Goal: Find specific page/section: Find specific page/section

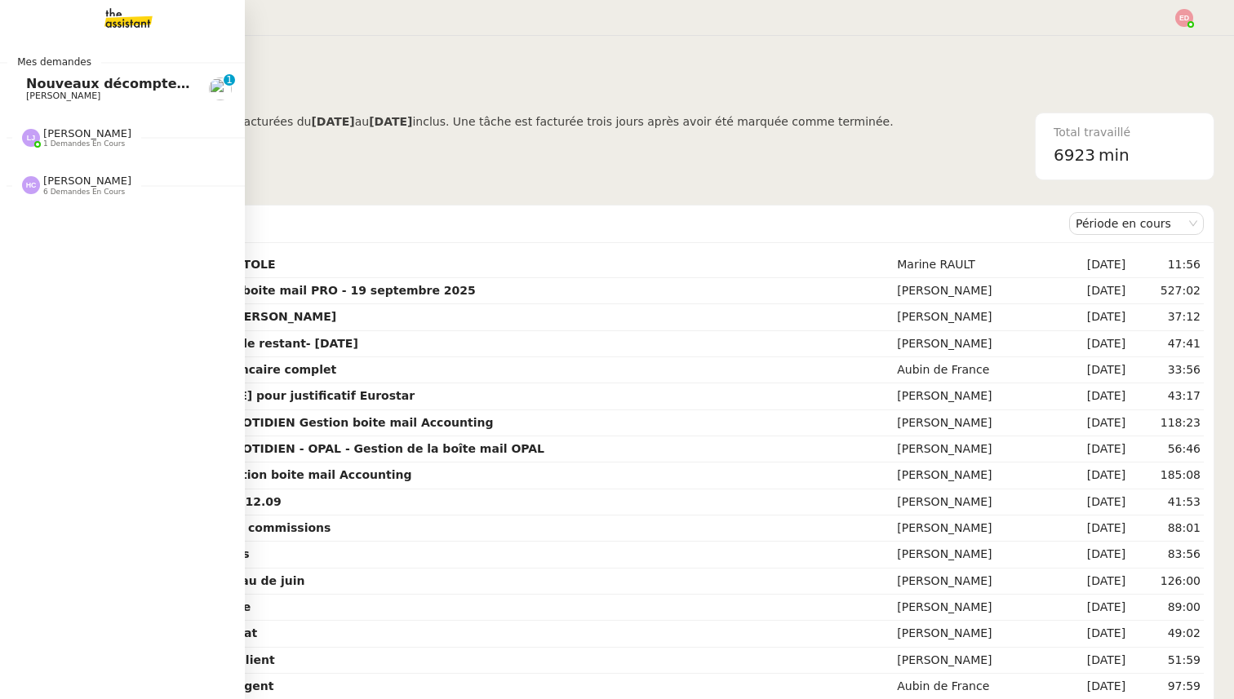
click at [101, 85] on span "Nouveaux décomptes de commissions" at bounding box center [166, 84] width 280 height 16
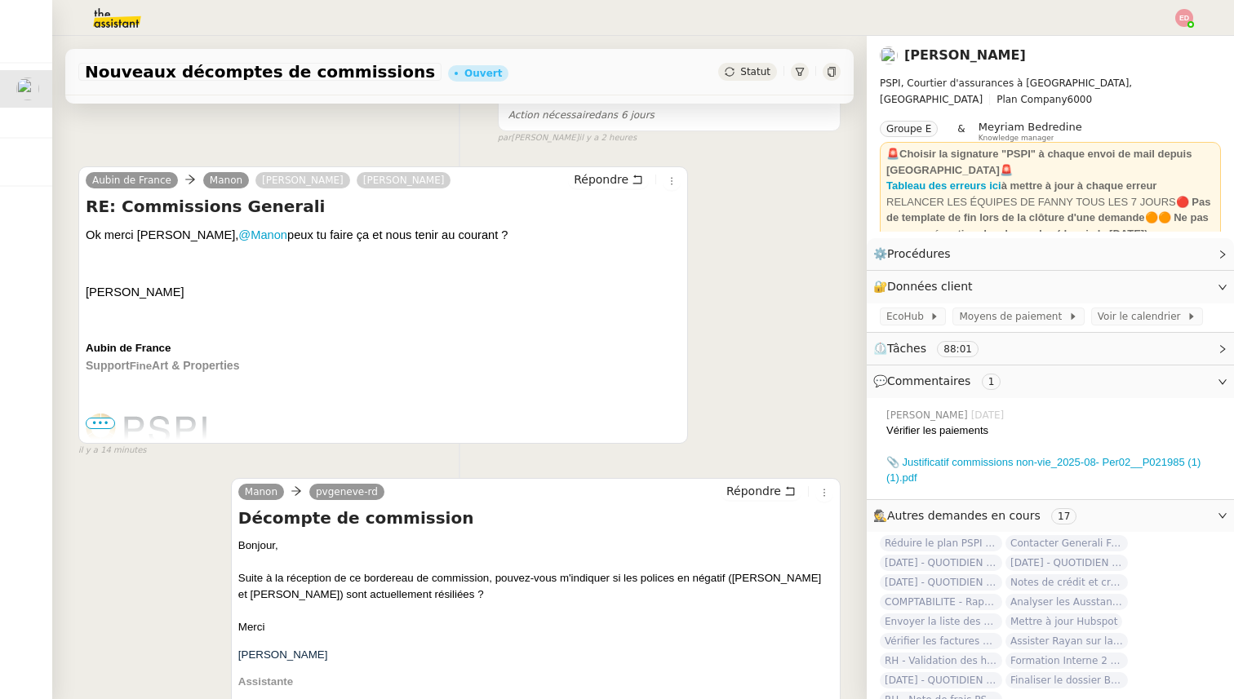
scroll to position [286, 0]
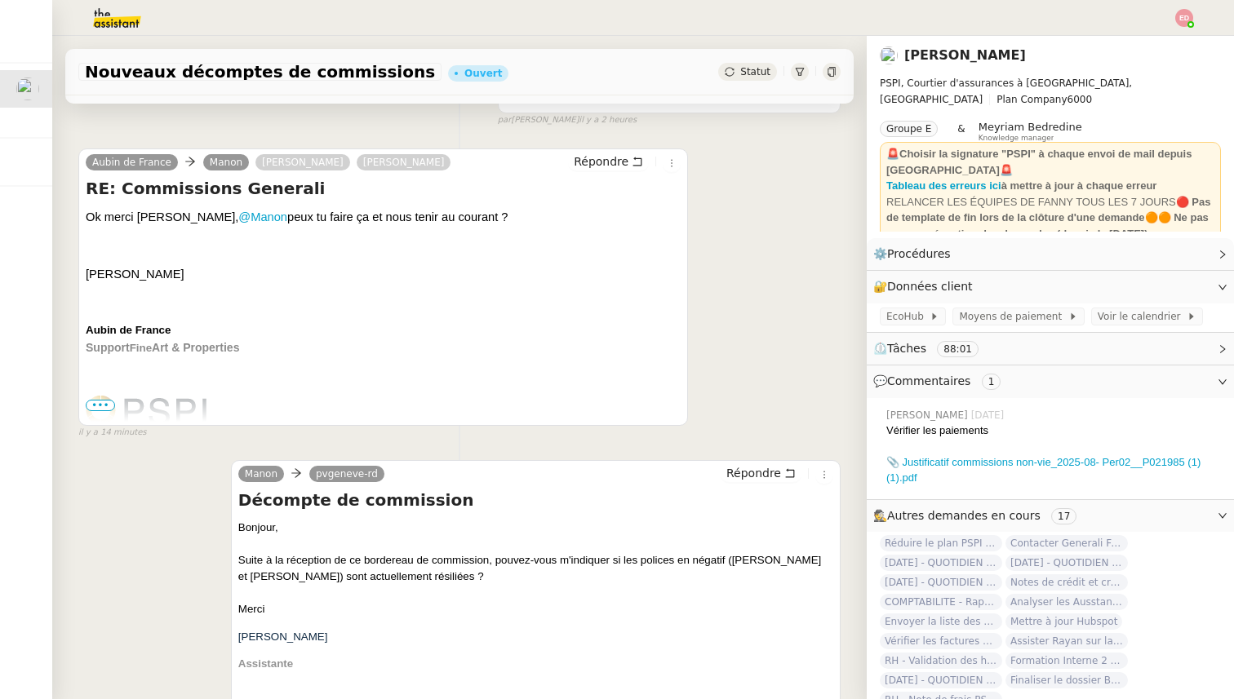
click at [105, 401] on span "•••" at bounding box center [100, 405] width 29 height 11
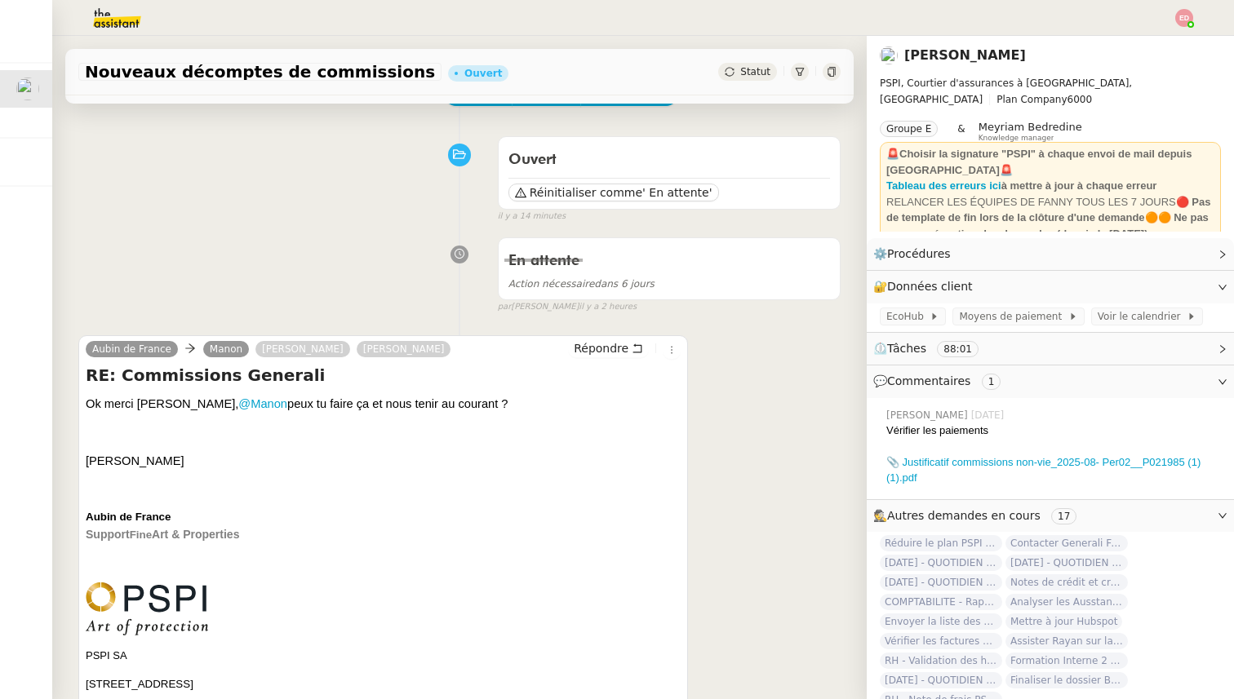
scroll to position [0, 0]
